Goal: Navigation & Orientation: Find specific page/section

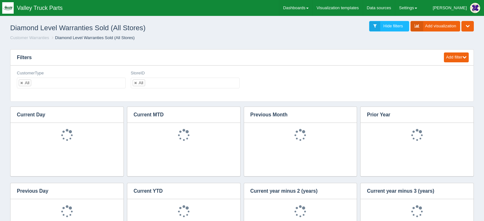
select select "20"
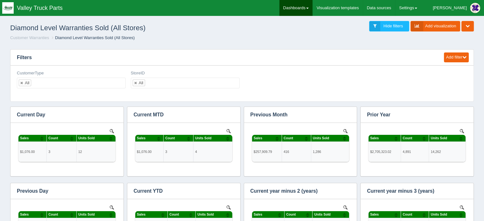
click at [313, 5] on link "Dashboards" at bounding box center [296, 8] width 33 height 16
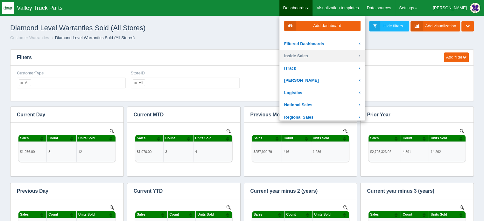
scroll to position [96, 0]
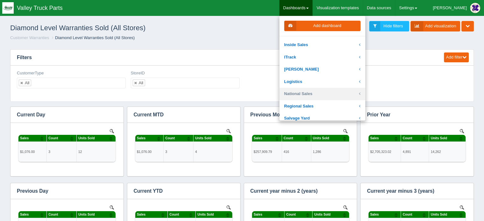
click at [321, 93] on link "National Sales" at bounding box center [323, 94] width 86 height 12
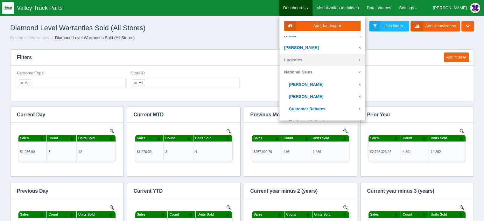
scroll to position [127, 0]
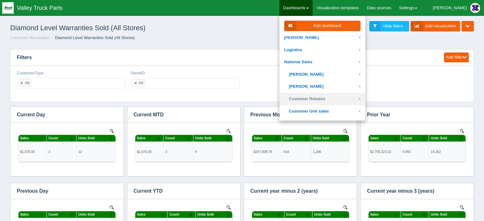
click at [323, 98] on link "Customer Rebates" at bounding box center [323, 99] width 86 height 12
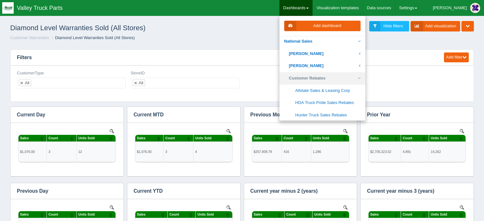
scroll to position [159, 0]
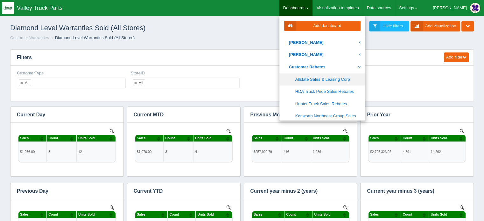
click at [328, 78] on link "Allstate Sales & Leasing Corp" at bounding box center [323, 80] width 86 height 12
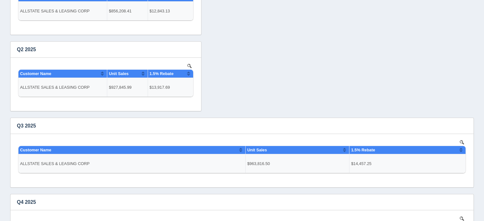
scroll to position [96, 0]
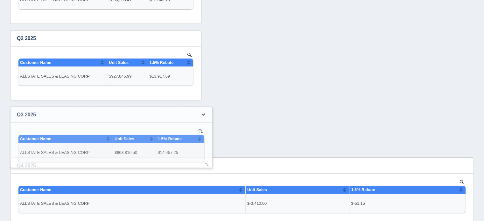
drag, startPoint x: 469, startPoint y: 173, endPoint x: 207, endPoint y: 164, distance: 261.6
click at [207, 164] on div at bounding box center [207, 164] width 5 height 5
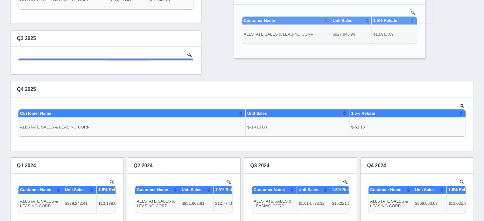
drag, startPoint x: 145, startPoint y: 35, endPoint x: 369, endPoint y: -7, distance: 227.8
click at [369, 0] on html "Toggle navigation Valley Truck Parts Chuck Edit Profile Logout Dashboards Add d…" at bounding box center [242, 160] width 484 height 512
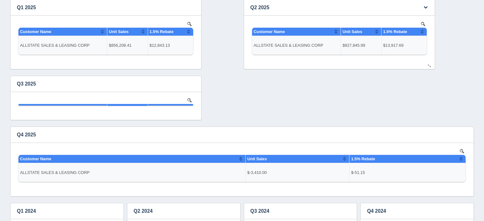
scroll to position [0, 0]
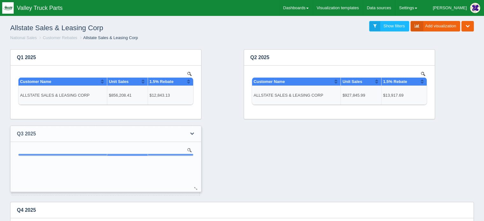
drag, startPoint x: 198, startPoint y: 168, endPoint x: 198, endPoint y: 190, distance: 22.0
click at [198, 190] on div at bounding box center [196, 188] width 5 height 5
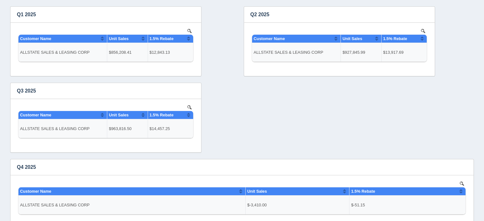
scroll to position [32, 0]
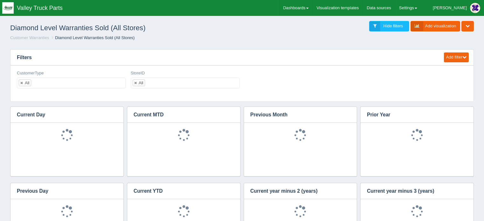
select select "20"
click at [311, 6] on link "Dashboards" at bounding box center [296, 8] width 33 height 16
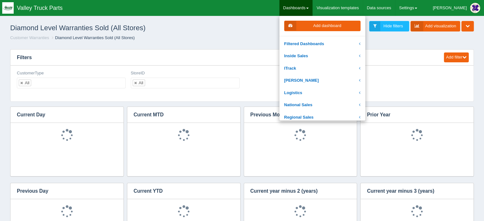
scroll to position [96, 0]
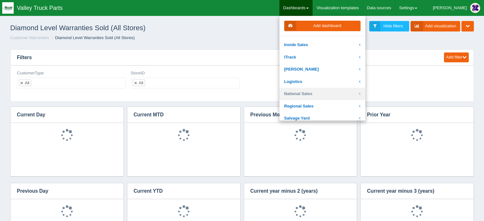
click at [322, 93] on link "National Sales" at bounding box center [323, 94] width 86 height 12
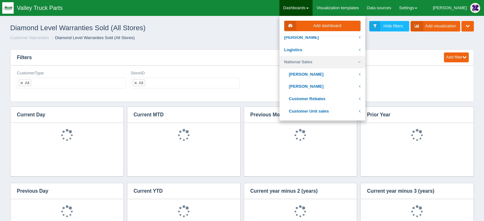
scroll to position [159, 0]
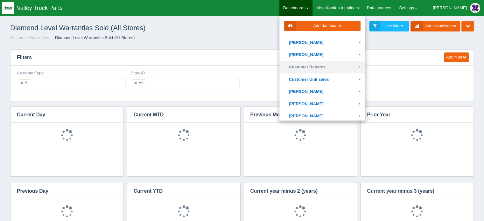
click at [322, 67] on link "Customer Rebates" at bounding box center [323, 67] width 86 height 12
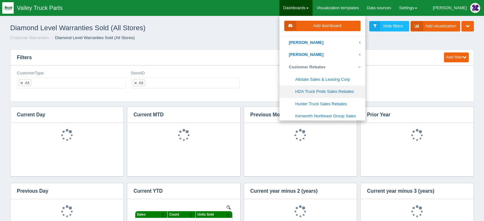
scroll to position [0, 0]
click at [336, 90] on link "HDA Truck Pride Sales Rebates" at bounding box center [323, 92] width 86 height 12
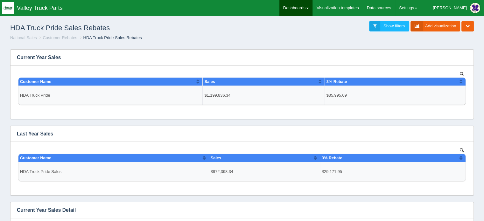
click at [313, 5] on link "Dashboards" at bounding box center [296, 8] width 33 height 16
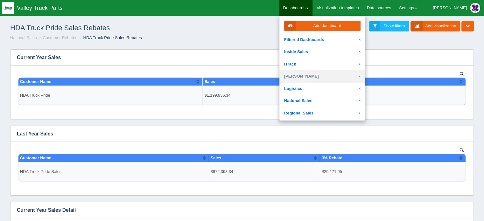
scroll to position [96, 0]
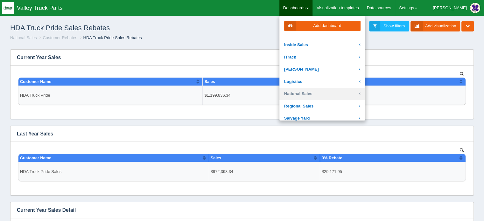
click at [317, 94] on link "National Sales" at bounding box center [323, 94] width 86 height 12
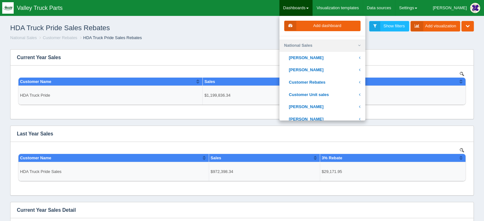
scroll to position [159, 0]
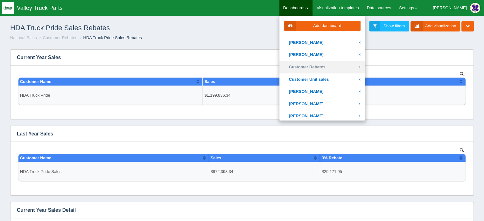
click at [319, 66] on link "Customer Rebates" at bounding box center [323, 67] width 86 height 12
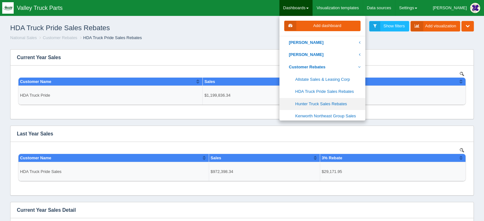
click at [327, 103] on link "Hunter Truck Sales Rebates" at bounding box center [323, 104] width 86 height 12
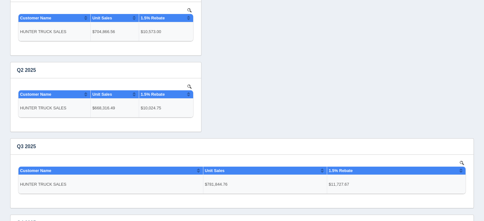
scroll to position [96, 0]
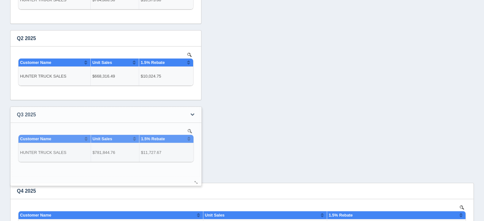
drag, startPoint x: 470, startPoint y: 173, endPoint x: 198, endPoint y: 183, distance: 272.4
click at [198, 183] on div at bounding box center [196, 182] width 5 height 5
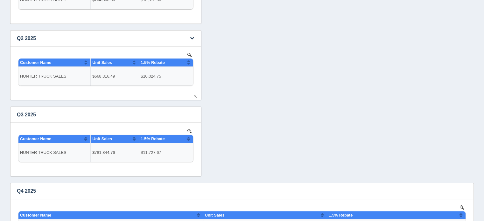
click at [101, 40] on h3 "Q2 2025" at bounding box center [97, 39] width 172 height 16
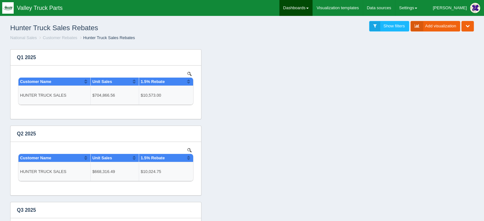
click at [310, 6] on link "Dashboards" at bounding box center [296, 8] width 33 height 16
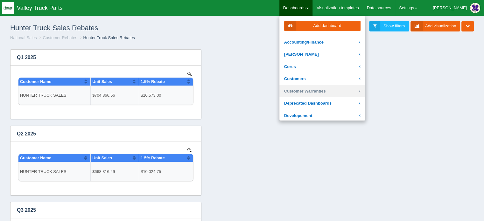
click at [324, 91] on link "Customer Warranties" at bounding box center [323, 91] width 86 height 12
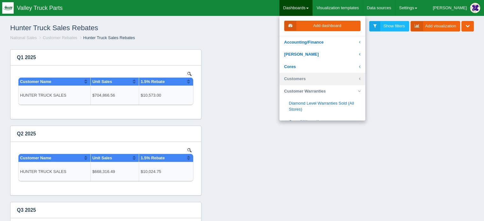
scroll to position [32, 0]
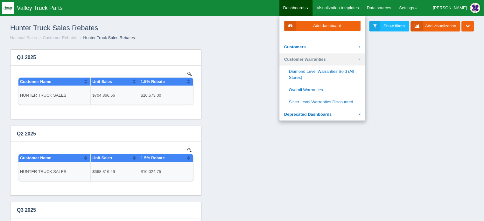
click at [361, 57] on icon at bounding box center [359, 60] width 3 height 6
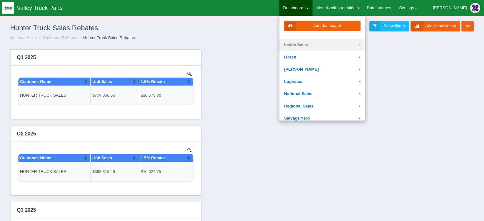
scroll to position [127, 0]
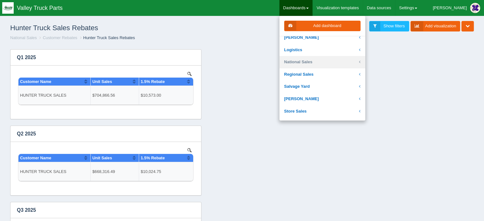
click at [320, 61] on link "National Sales" at bounding box center [323, 62] width 86 height 12
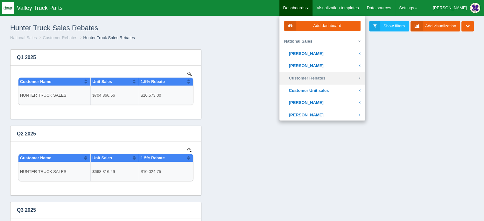
scroll to position [159, 0]
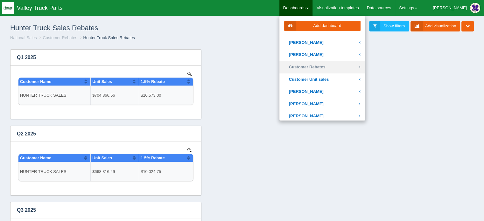
click at [324, 65] on link "Customer Rebates" at bounding box center [323, 67] width 86 height 12
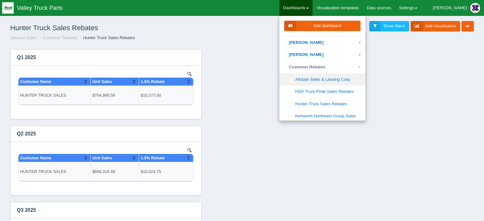
scroll to position [191, 0]
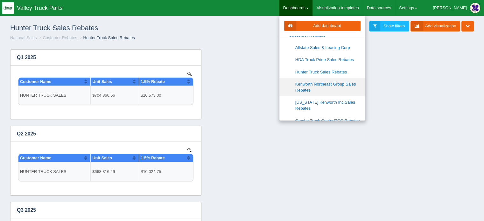
click at [327, 85] on link "Kenworth Northeast Group Sales Rebates" at bounding box center [323, 87] width 86 height 18
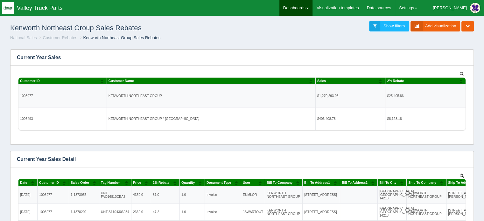
click at [313, 5] on link "Dashboards" at bounding box center [296, 8] width 33 height 16
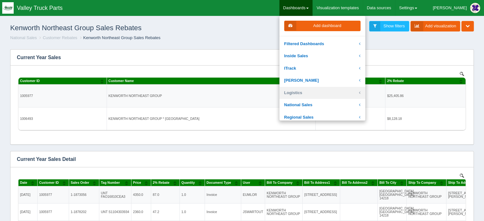
scroll to position [127, 0]
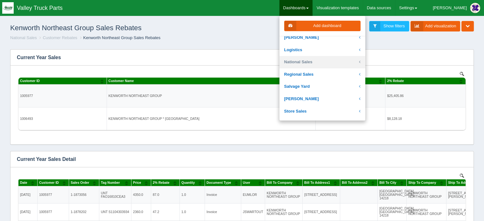
click at [325, 61] on link "National Sales" at bounding box center [323, 62] width 86 height 12
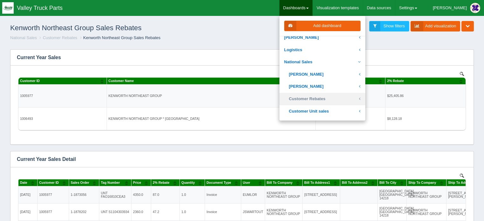
click at [326, 98] on link "Customer Rebates" at bounding box center [323, 99] width 86 height 12
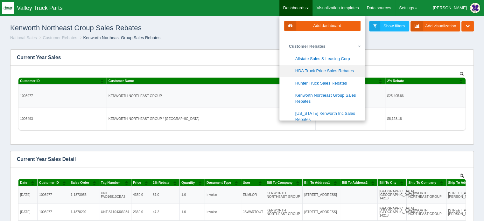
scroll to position [191, 0]
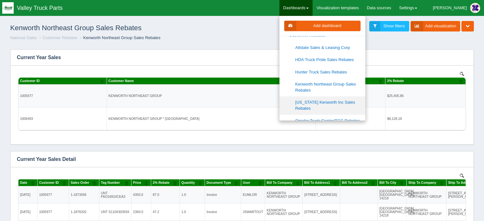
click at [331, 103] on link "[US_STATE] Kenworth Inc Sales Rebates" at bounding box center [323, 105] width 86 height 18
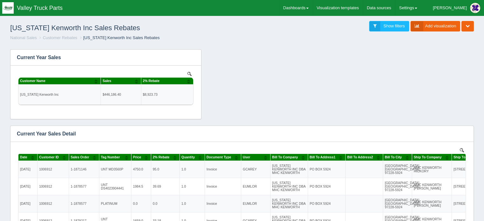
click at [313, 5] on link "Dashboards" at bounding box center [296, 8] width 33 height 16
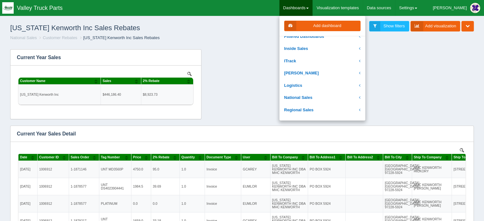
scroll to position [96, 0]
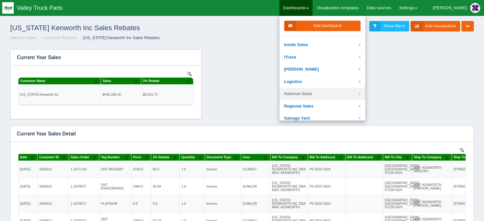
click at [320, 90] on link "National Sales" at bounding box center [323, 94] width 86 height 12
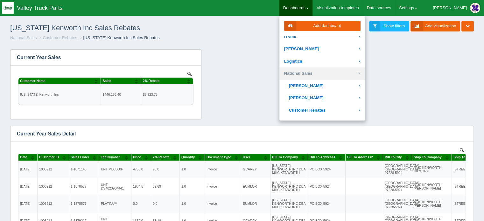
scroll to position [127, 0]
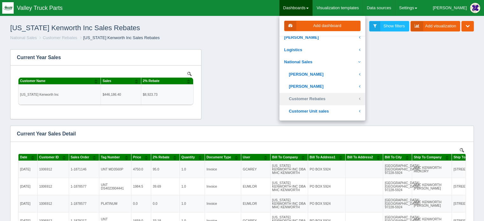
click at [334, 98] on link "Customer Rebates" at bounding box center [323, 99] width 86 height 12
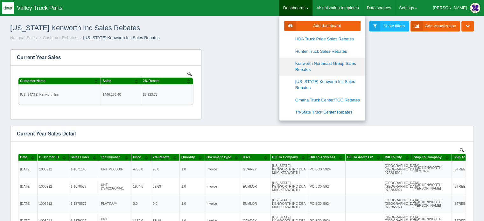
scroll to position [223, 0]
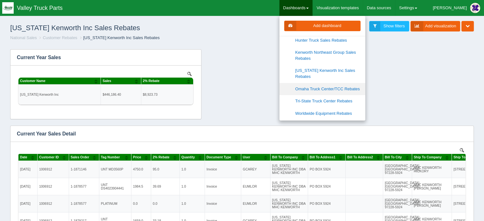
click at [329, 89] on link "Omaha Truck Center/TCC Rebates" at bounding box center [323, 89] width 86 height 12
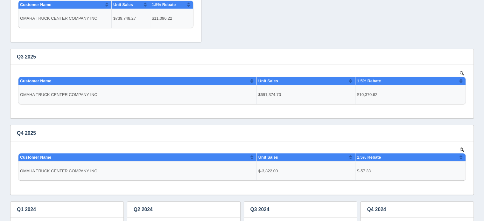
scroll to position [159, 0]
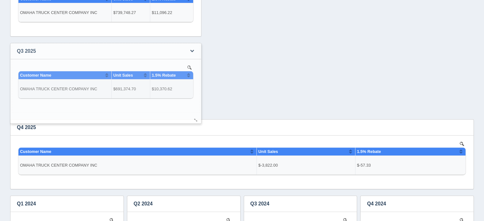
drag, startPoint x: 470, startPoint y: 110, endPoint x: 197, endPoint y: 120, distance: 272.8
click at [197, 120] on div at bounding box center [196, 120] width 5 height 5
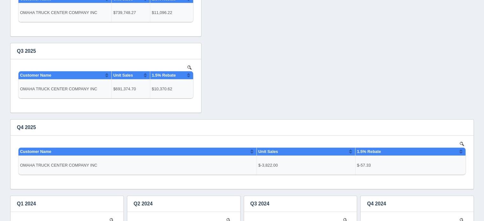
click at [294, 72] on div "Edit chart Delete chart Download CSV View all results Q4 2022 No data found. Ed…" at bounding box center [242, 154] width 467 height 529
click at [445, 69] on div "Edit chart Delete chart Download CSV View all results Q4 2022 No data found. Ed…" at bounding box center [242, 154] width 467 height 529
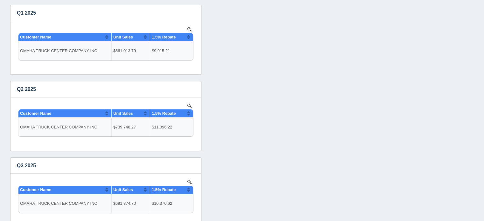
scroll to position [0, 0]
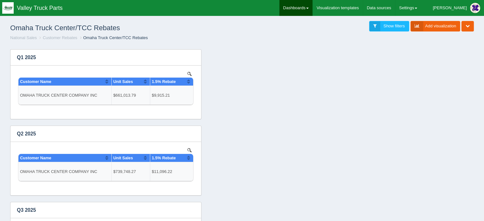
click at [313, 6] on link "Dashboards" at bounding box center [296, 8] width 33 height 16
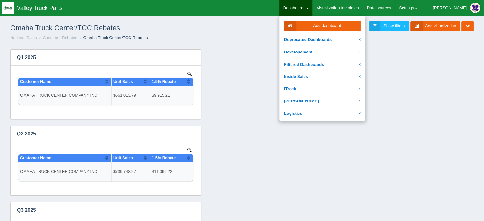
scroll to position [96, 0]
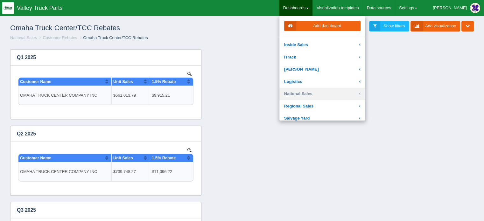
click at [323, 94] on link "National Sales" at bounding box center [323, 94] width 86 height 12
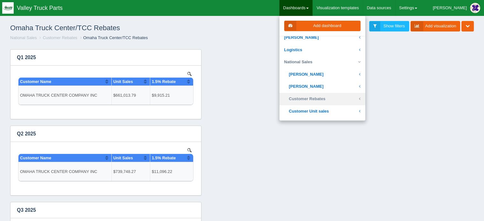
scroll to position [159, 0]
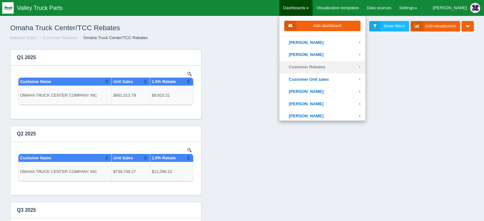
click at [326, 67] on link "Customer Rebates" at bounding box center [323, 67] width 86 height 12
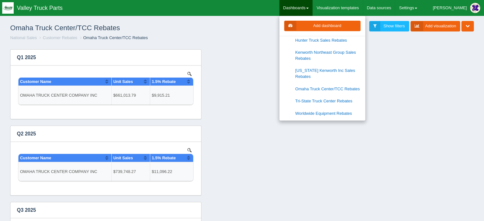
scroll to position [255, 0]
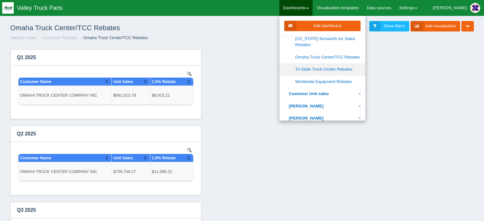
click at [332, 68] on link "Tri-State Truck Center Rebates" at bounding box center [323, 69] width 86 height 12
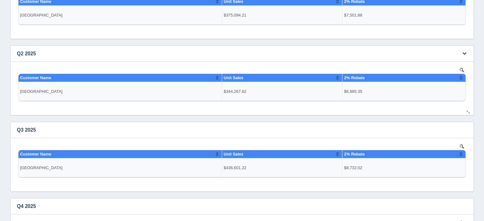
scroll to position [127, 0]
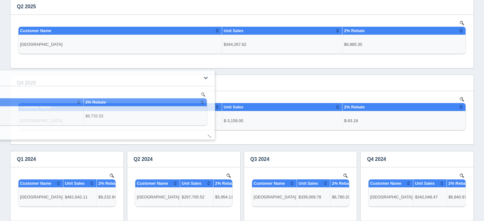
drag, startPoint x: 471, startPoint y: 142, endPoint x: 212, endPoint y: 138, distance: 258.9
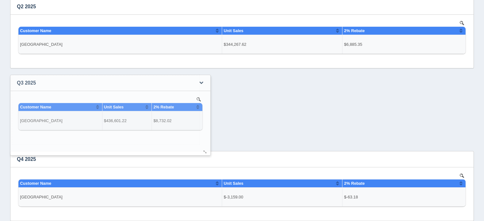
drag, startPoint x: 469, startPoint y: 143, endPoint x: 205, endPoint y: 154, distance: 263.9
click at [205, 154] on div at bounding box center [205, 152] width 5 height 5
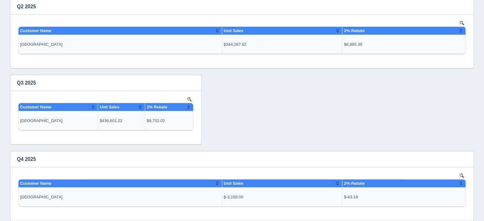
click at [452, 114] on div "Edit chart Delete chart Download CSV View all results Q2 2022 No data found. Ed…" at bounding box center [242, 186] width 467 height 529
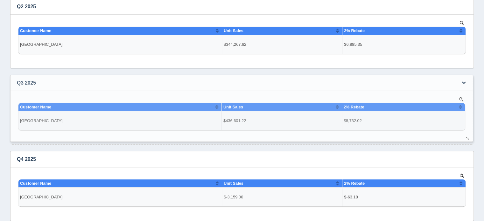
drag, startPoint x: 197, startPoint y: 142, endPoint x: 469, endPoint y: 139, distance: 272.0
click at [469, 139] on div at bounding box center [468, 138] width 5 height 5
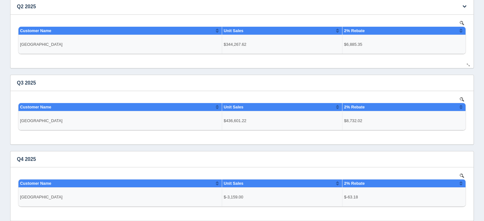
scroll to position [0, 0]
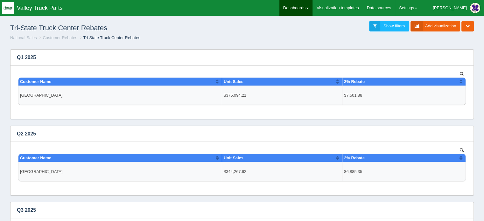
click at [311, 6] on link "Dashboards" at bounding box center [296, 8] width 33 height 16
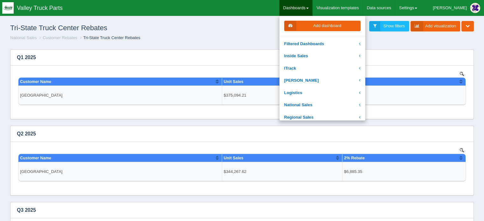
scroll to position [96, 0]
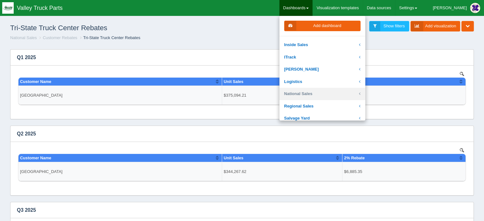
click at [314, 94] on link "National Sales" at bounding box center [323, 94] width 86 height 12
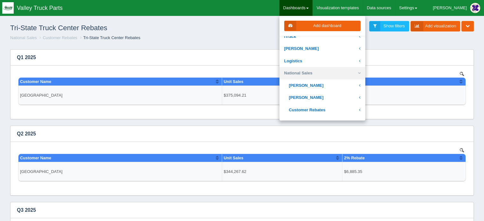
scroll to position [127, 0]
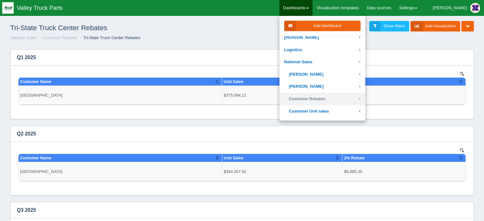
click at [332, 98] on link "Customer Rebates" at bounding box center [323, 99] width 86 height 12
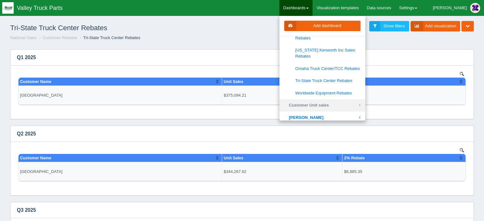
scroll to position [255, 0]
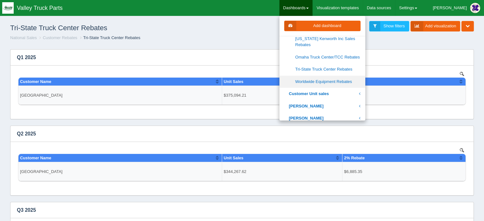
click at [330, 80] on link "Worldwide Equipment Rebates" at bounding box center [323, 82] width 86 height 12
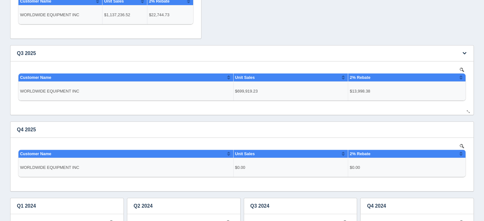
scroll to position [191, 0]
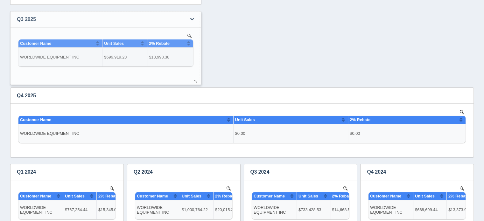
drag, startPoint x: 470, startPoint y: 78, endPoint x: 197, endPoint y: 82, distance: 272.6
click at [197, 82] on div at bounding box center [196, 81] width 5 height 5
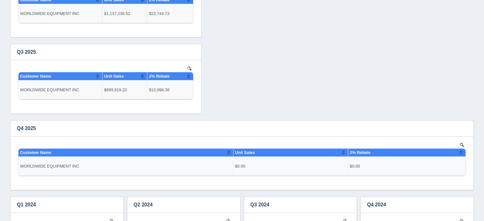
scroll to position [159, 0]
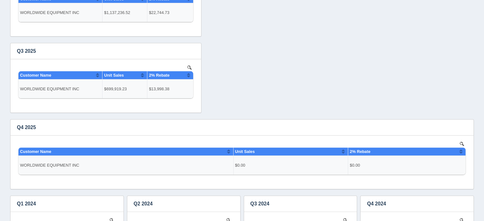
click at [343, 58] on div "Edit chart Delete chart Download CSV View all results Q2 2022 No data found. Ed…" at bounding box center [242, 154] width 467 height 529
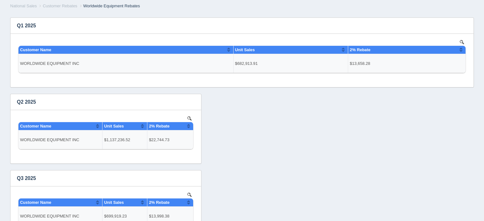
scroll to position [0, 0]
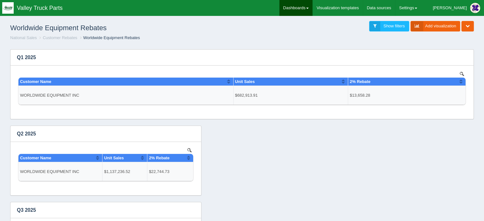
click at [313, 4] on link "Dashboards" at bounding box center [296, 8] width 33 height 16
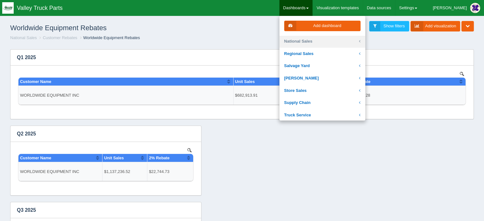
scroll to position [159, 0]
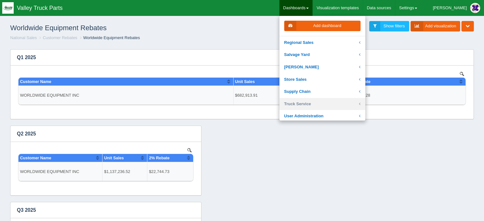
click at [319, 104] on link "Truck Service" at bounding box center [323, 104] width 86 height 12
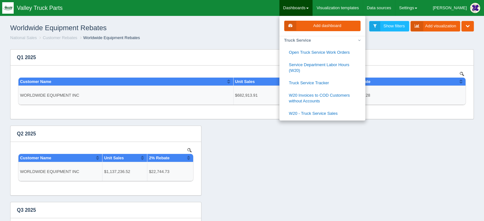
scroll to position [255, 0]
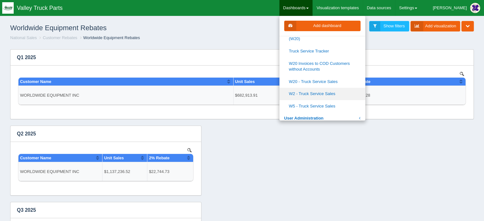
click at [336, 93] on link "W2 - Truck Service Sales" at bounding box center [323, 94] width 86 height 12
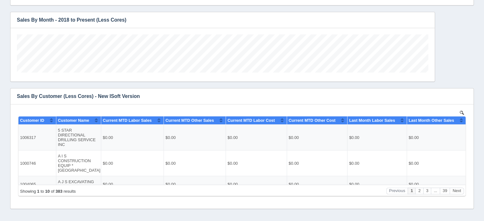
scroll to position [367, 0]
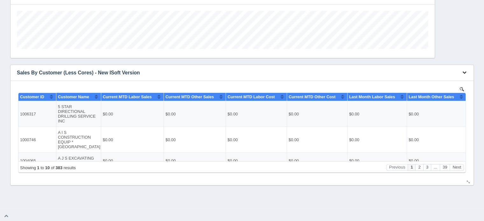
click at [466, 72] on icon "button" at bounding box center [465, 72] width 4 height 4
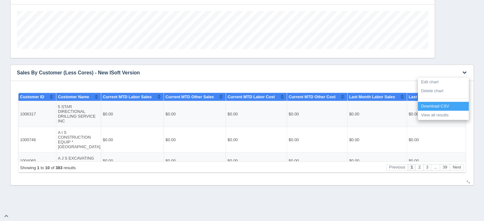
click at [434, 105] on link "Download CSV" at bounding box center [443, 106] width 51 height 9
